Goal: Navigation & Orientation: Find specific page/section

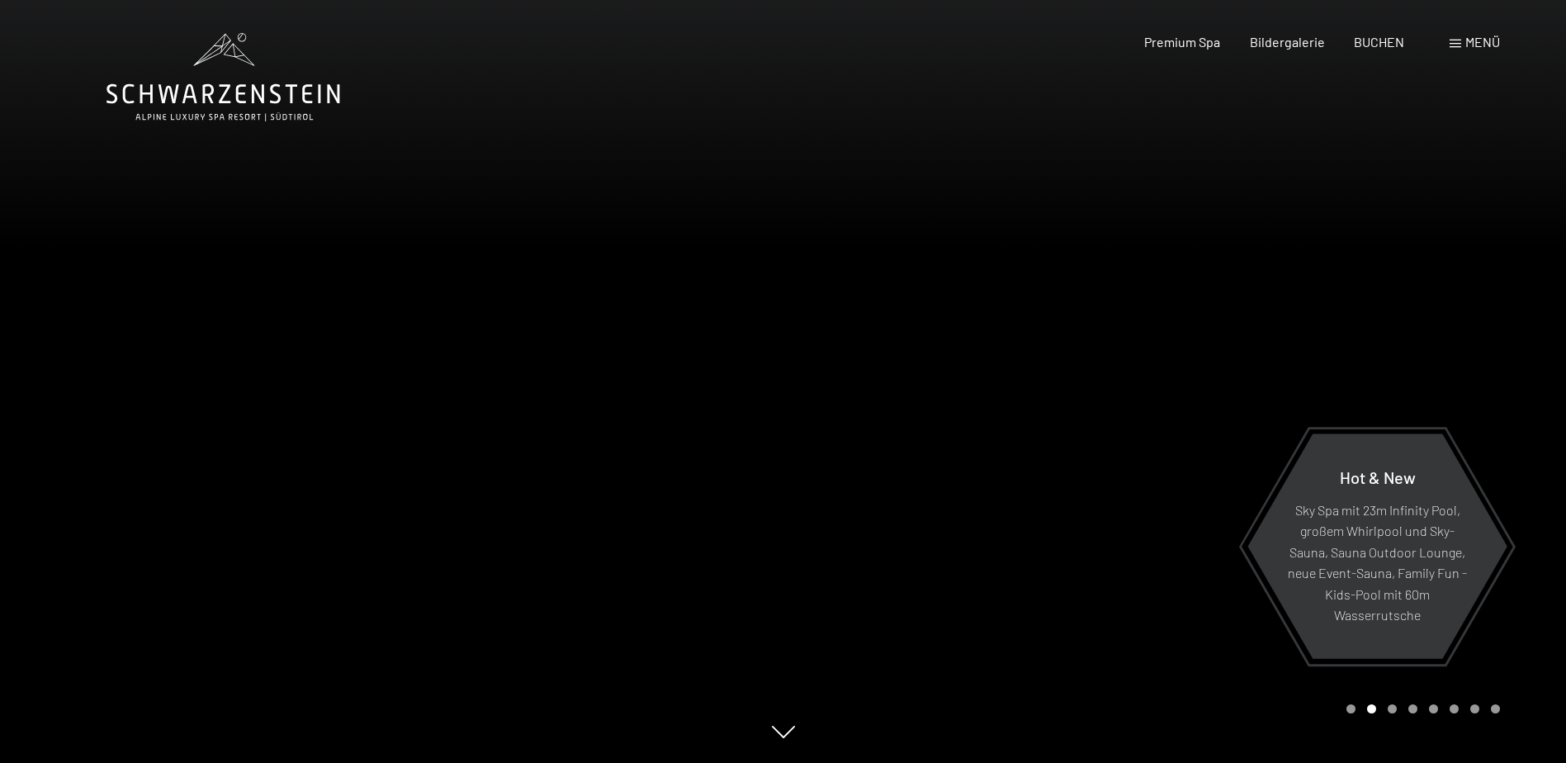
click at [1349, 708] on div "Carousel Page 1" at bounding box center [1350, 708] width 9 height 9
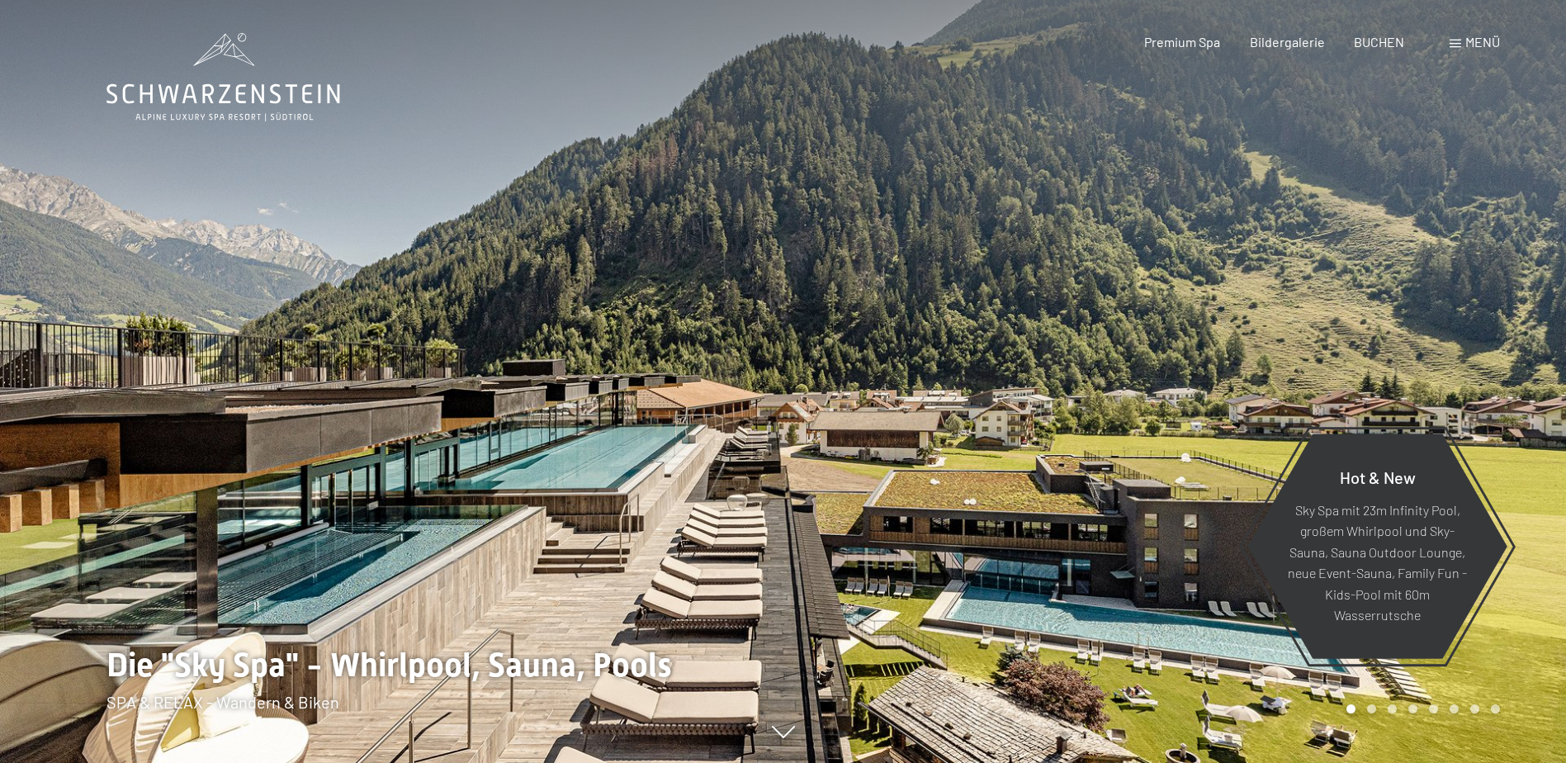
click at [1519, 709] on div at bounding box center [1174, 381] width 783 height 763
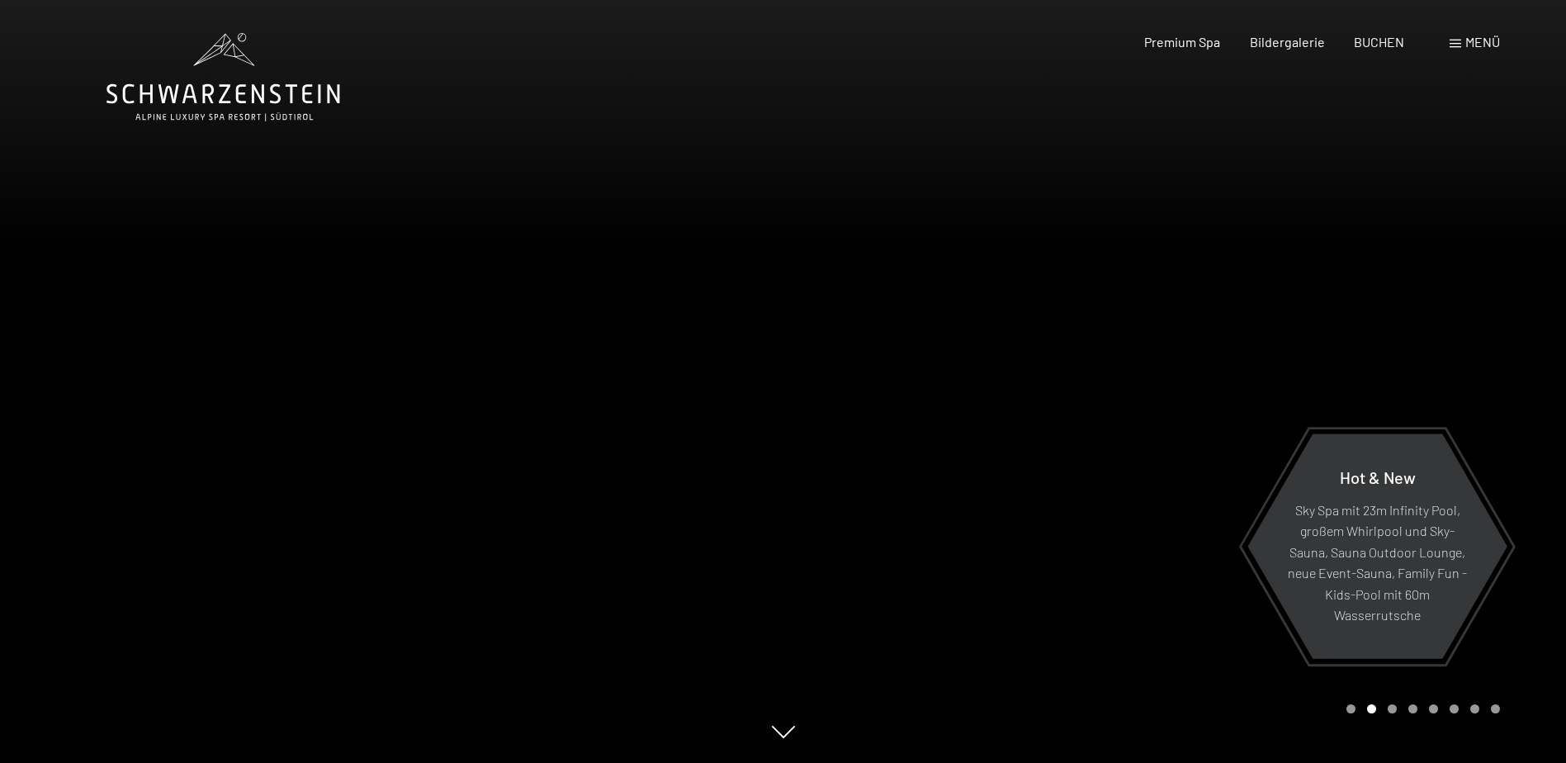
click at [1523, 697] on div at bounding box center [1174, 381] width 783 height 763
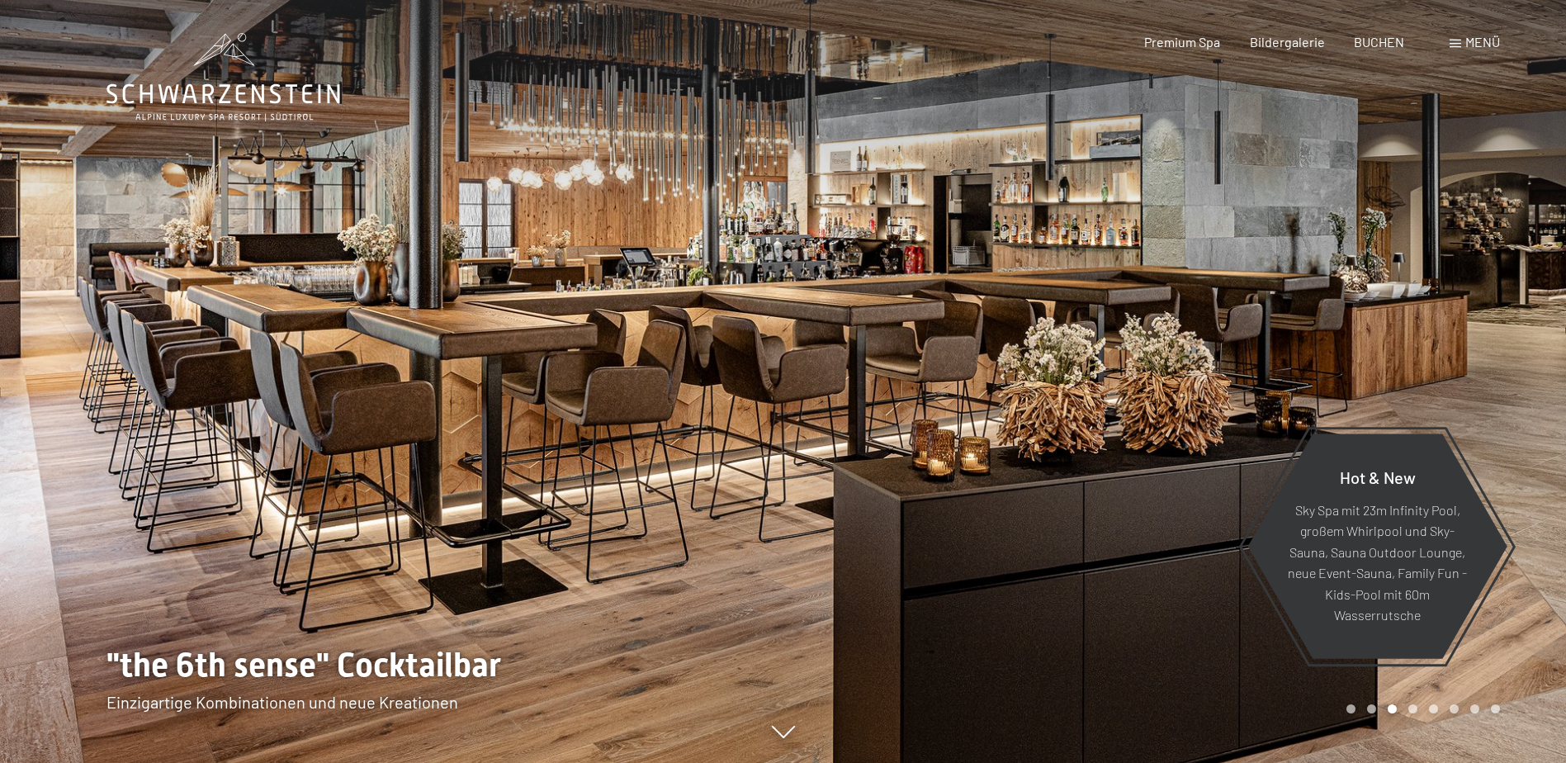
click at [1523, 697] on div at bounding box center [1174, 381] width 783 height 763
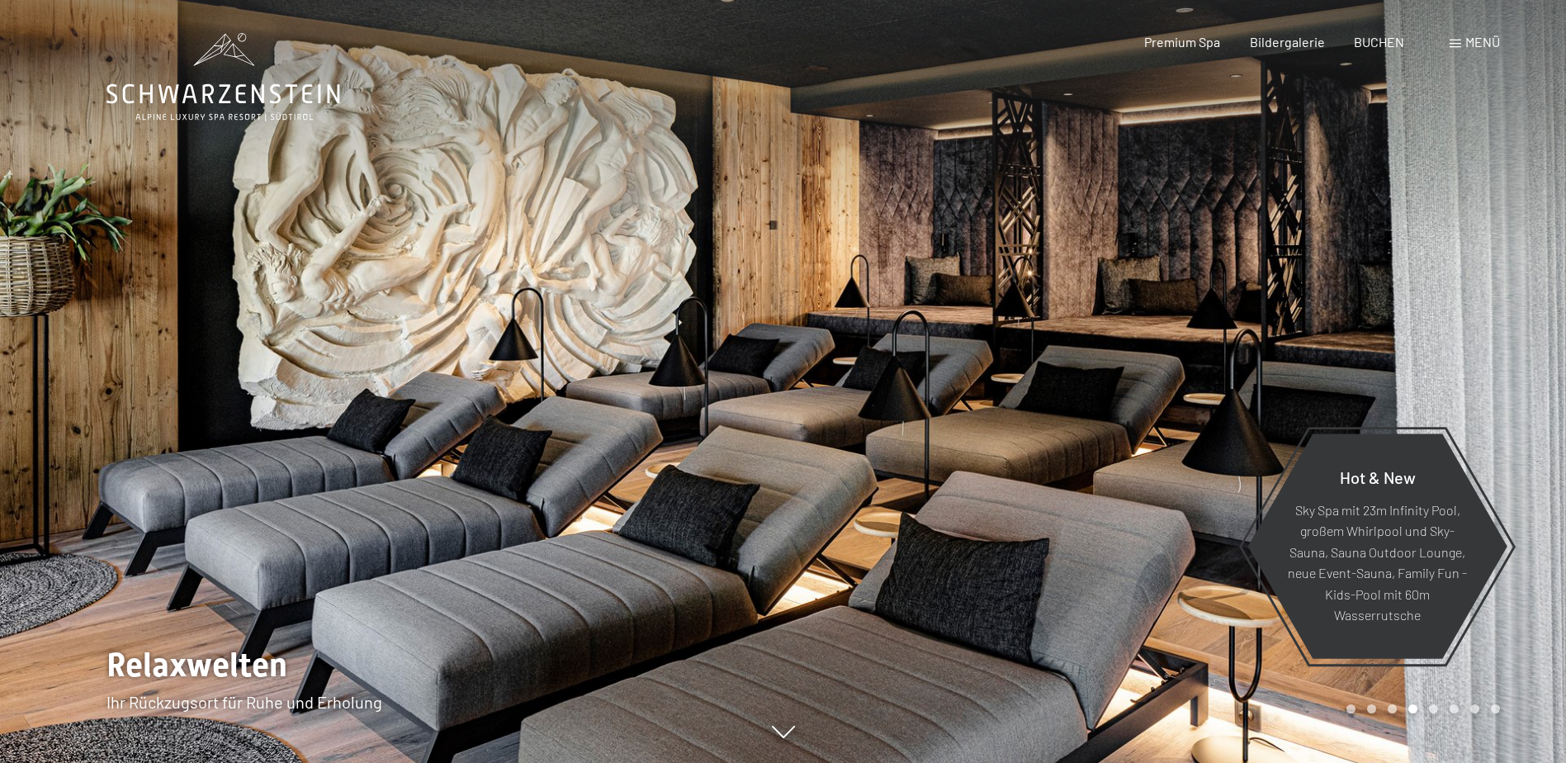
click at [1523, 697] on div at bounding box center [1174, 381] width 783 height 763
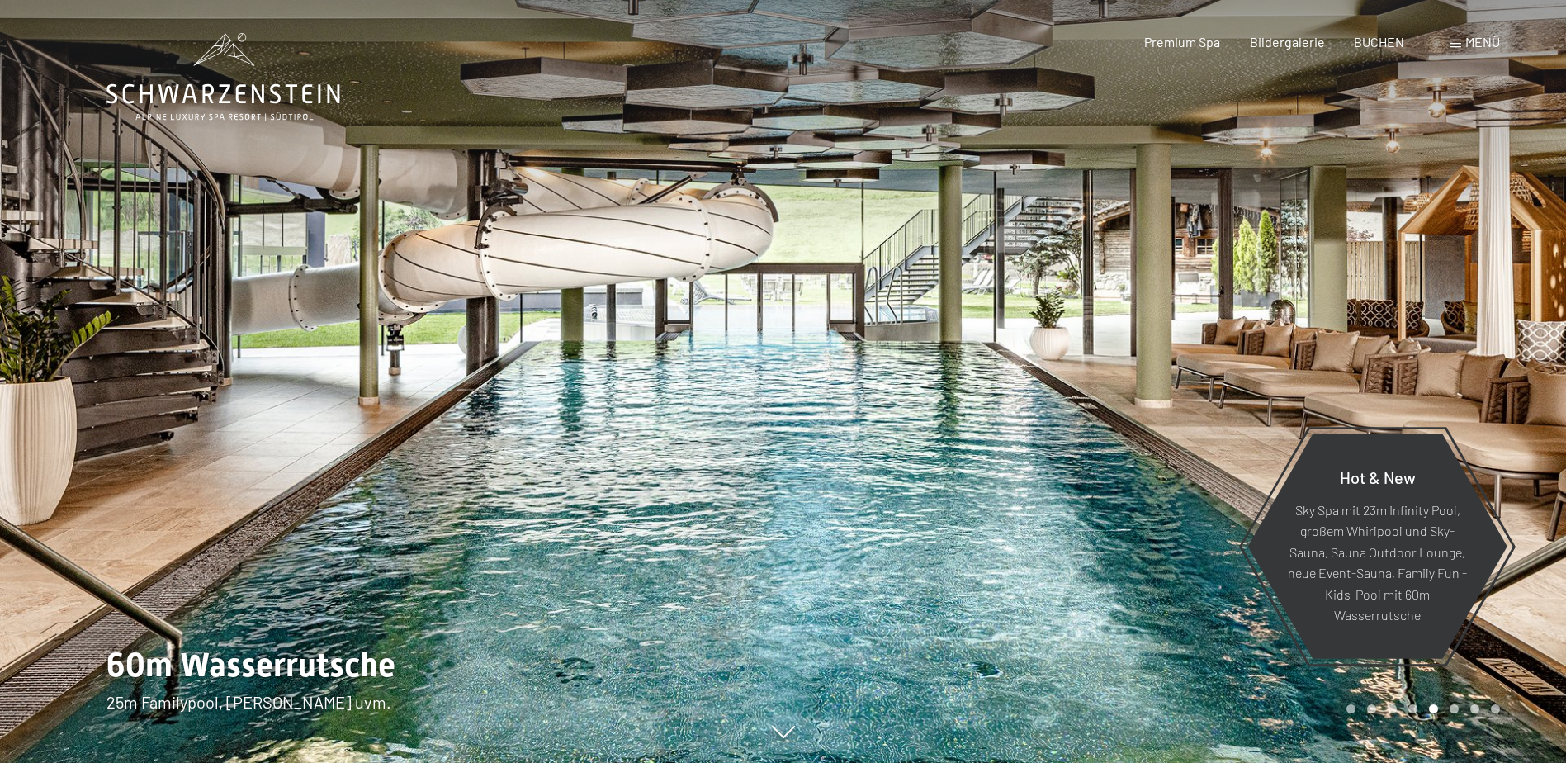
click at [1523, 697] on div at bounding box center [1174, 381] width 783 height 763
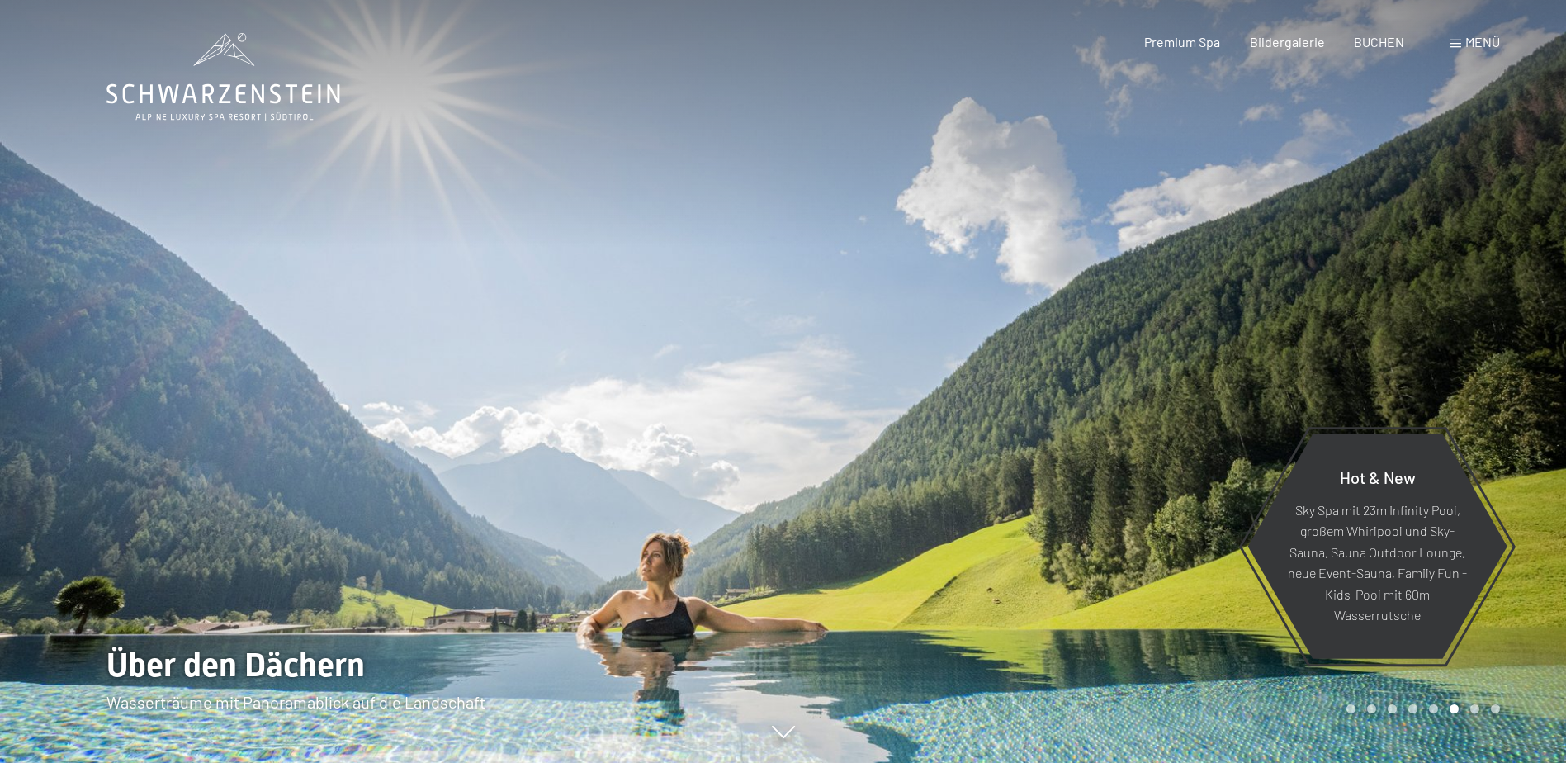
click at [1523, 697] on div at bounding box center [1174, 381] width 783 height 763
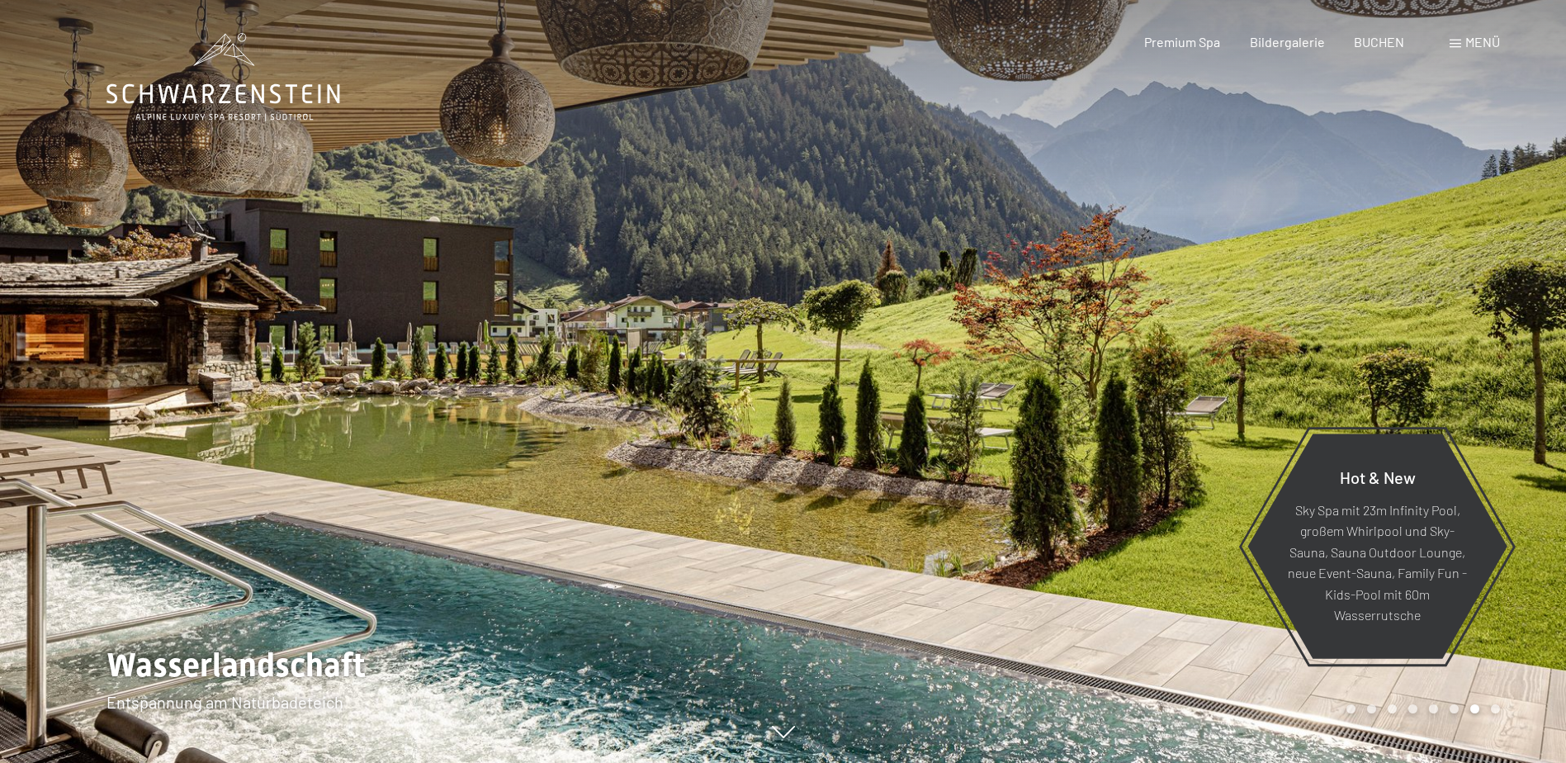
click at [1523, 697] on div at bounding box center [1174, 381] width 783 height 763
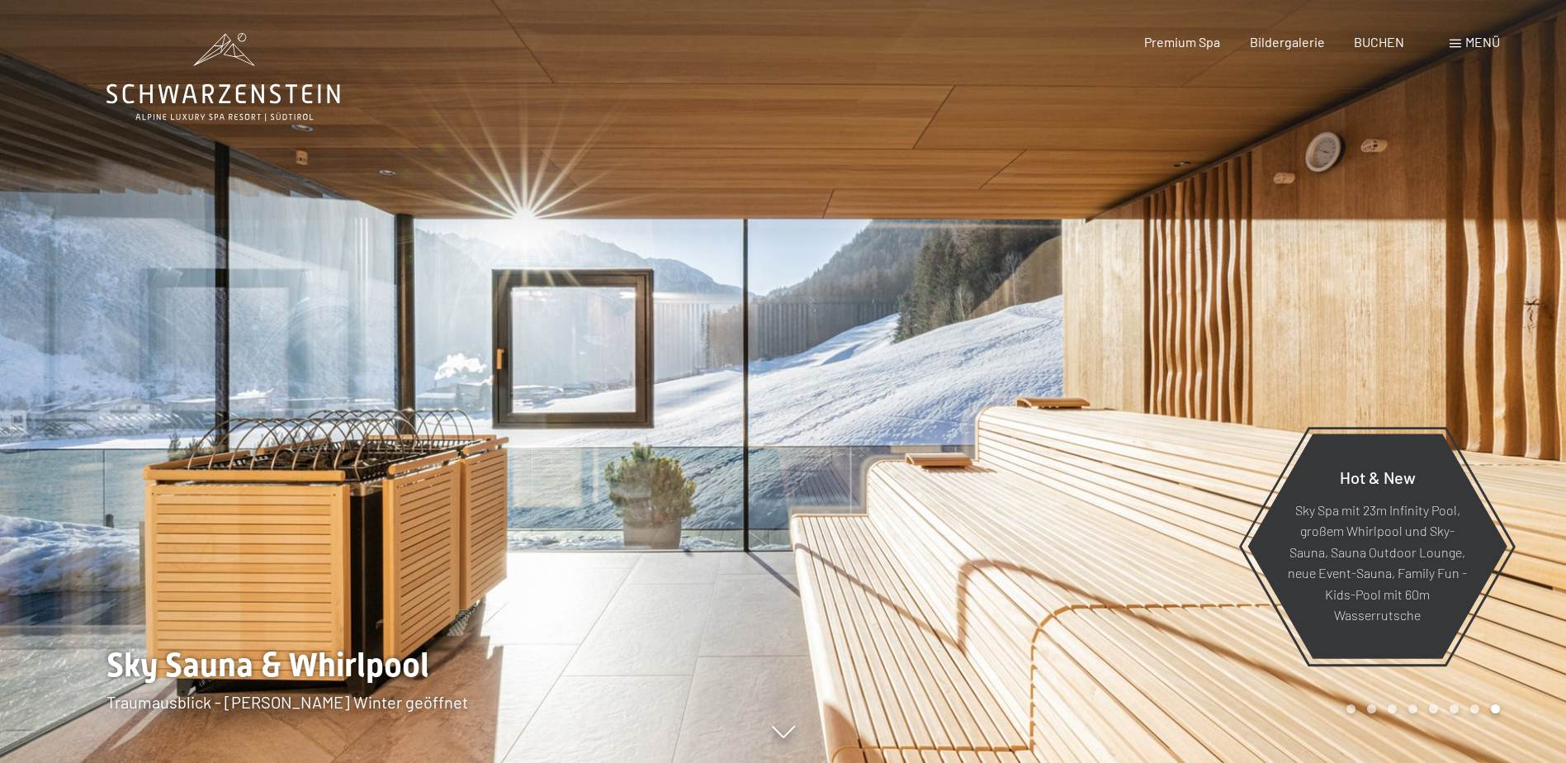
click at [1523, 697] on div at bounding box center [1174, 381] width 783 height 763
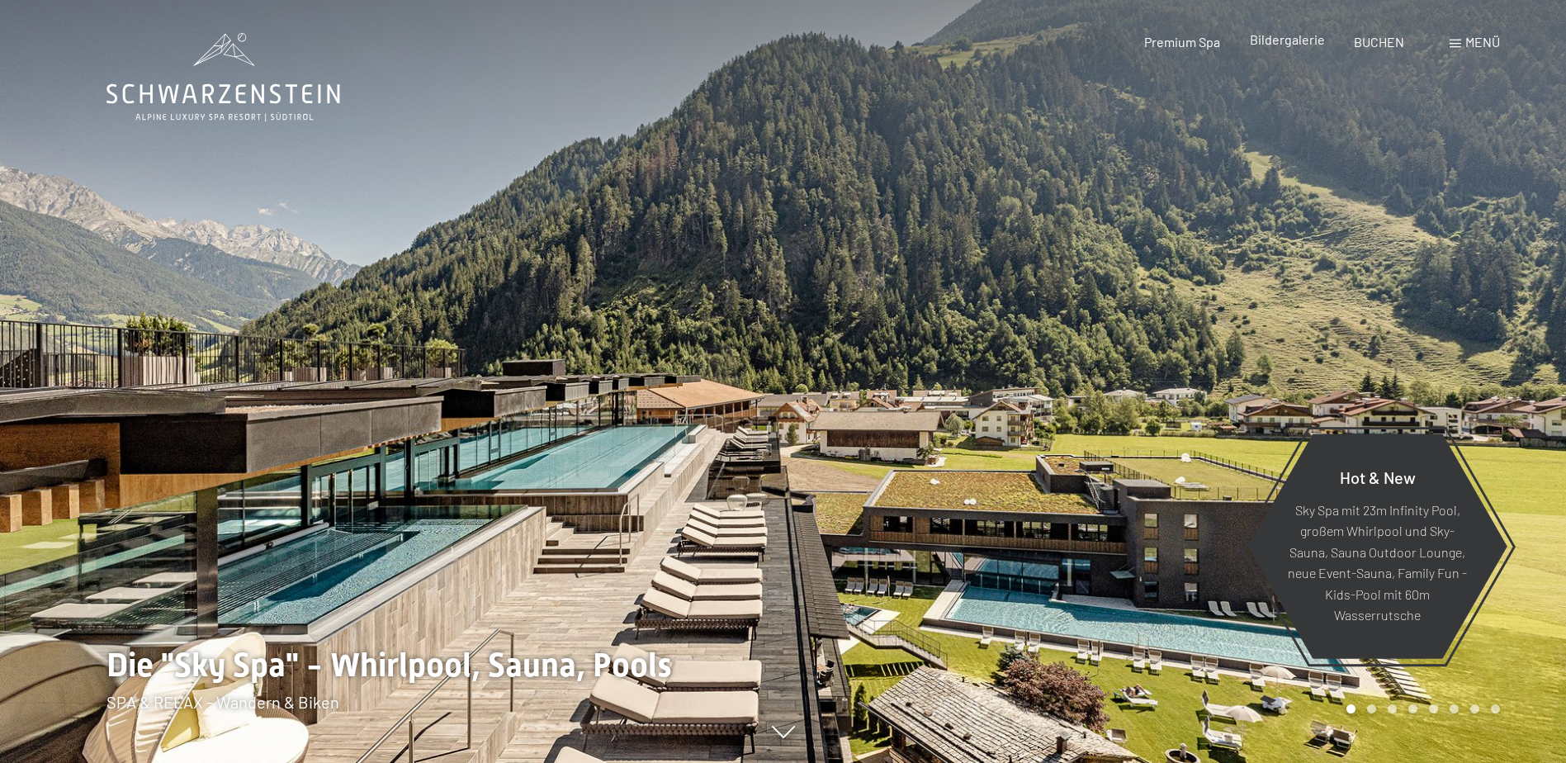
click at [1279, 40] on span "Bildergalerie" at bounding box center [1287, 39] width 75 height 16
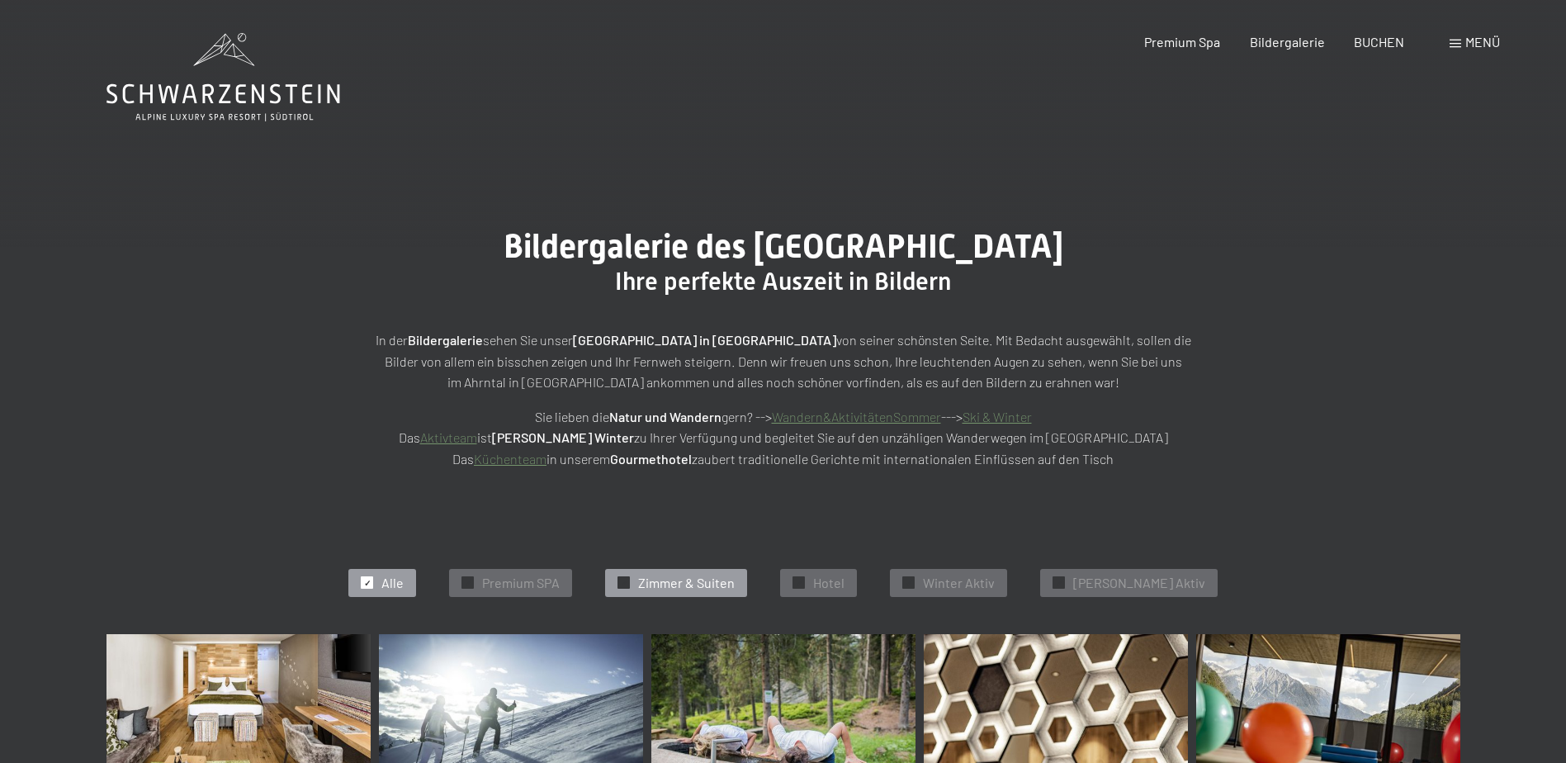
click at [698, 588] on span "Zimmer & Suiten" at bounding box center [686, 583] width 97 height 18
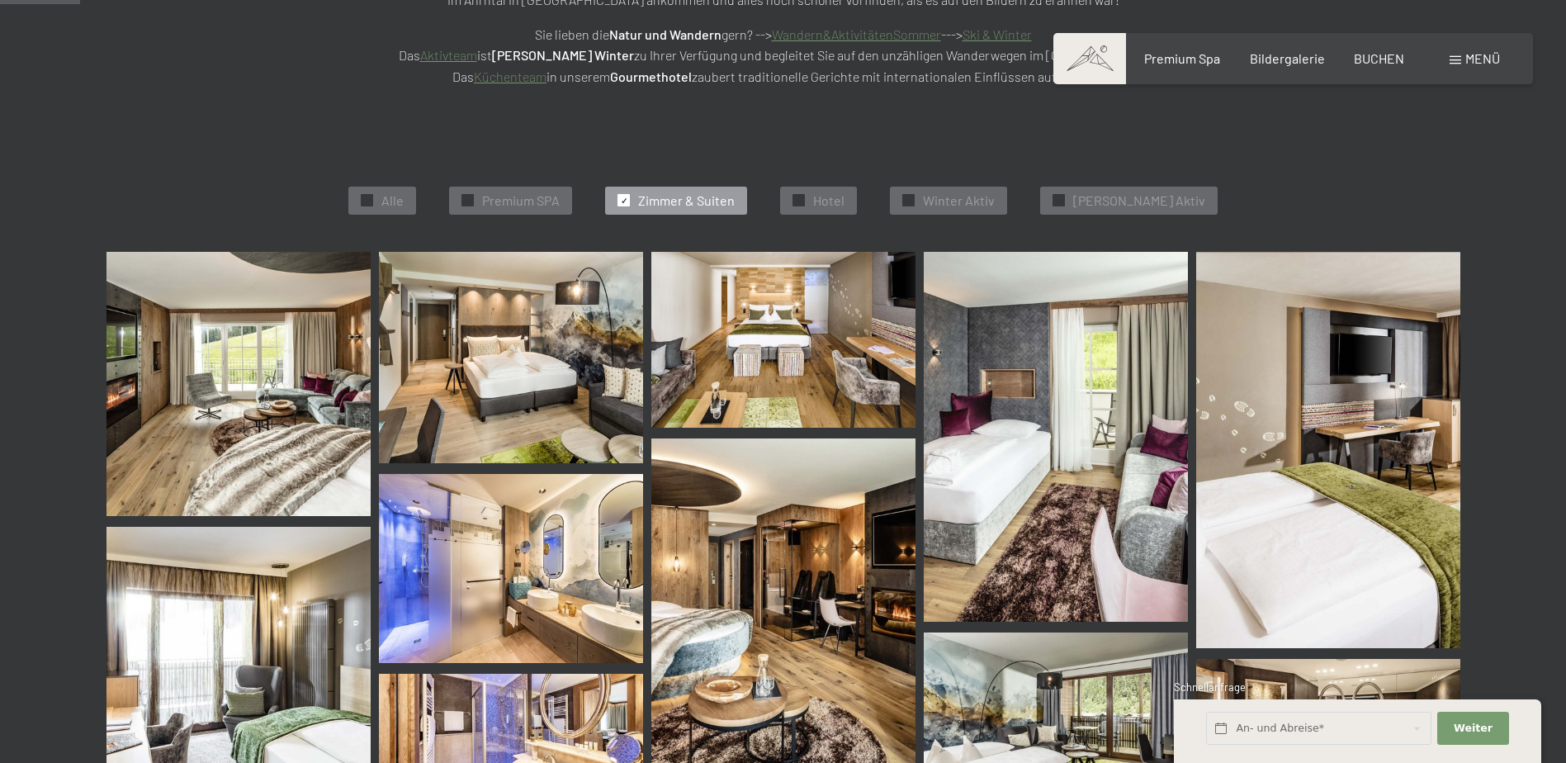
scroll to position [86, 0]
